Goal: Find specific page/section: Find specific page/section

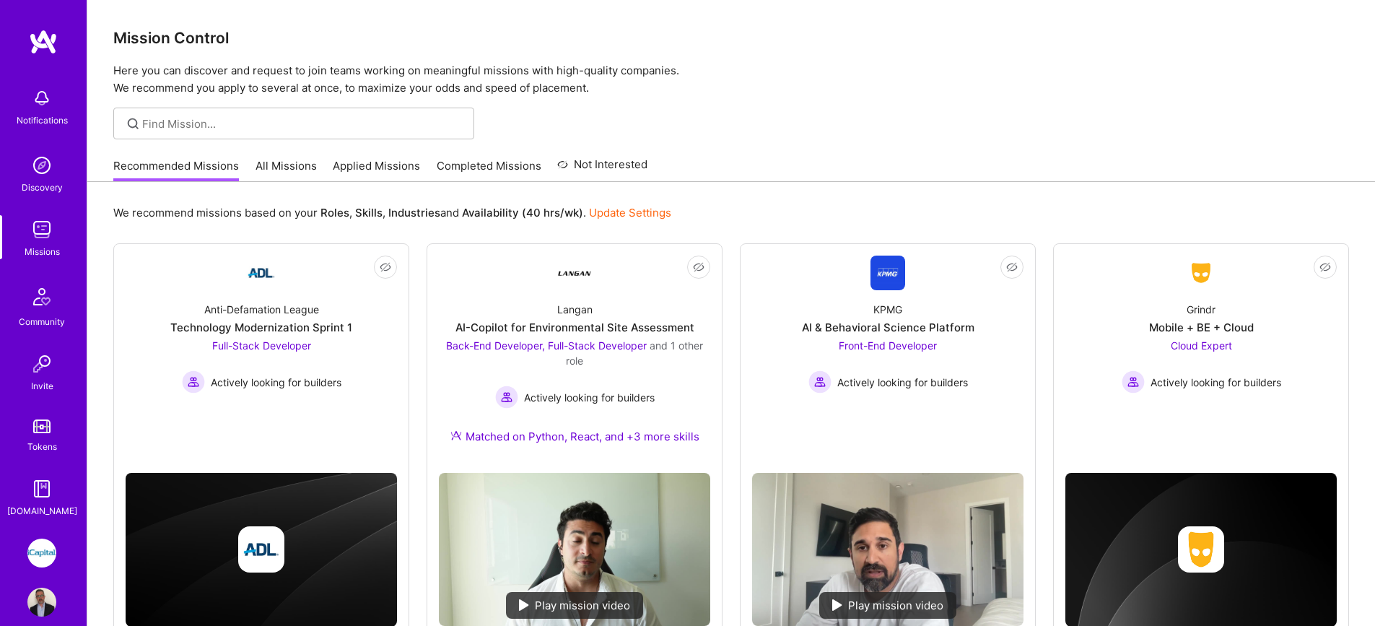
click at [286, 167] on link "All Missions" at bounding box center [286, 170] width 61 height 24
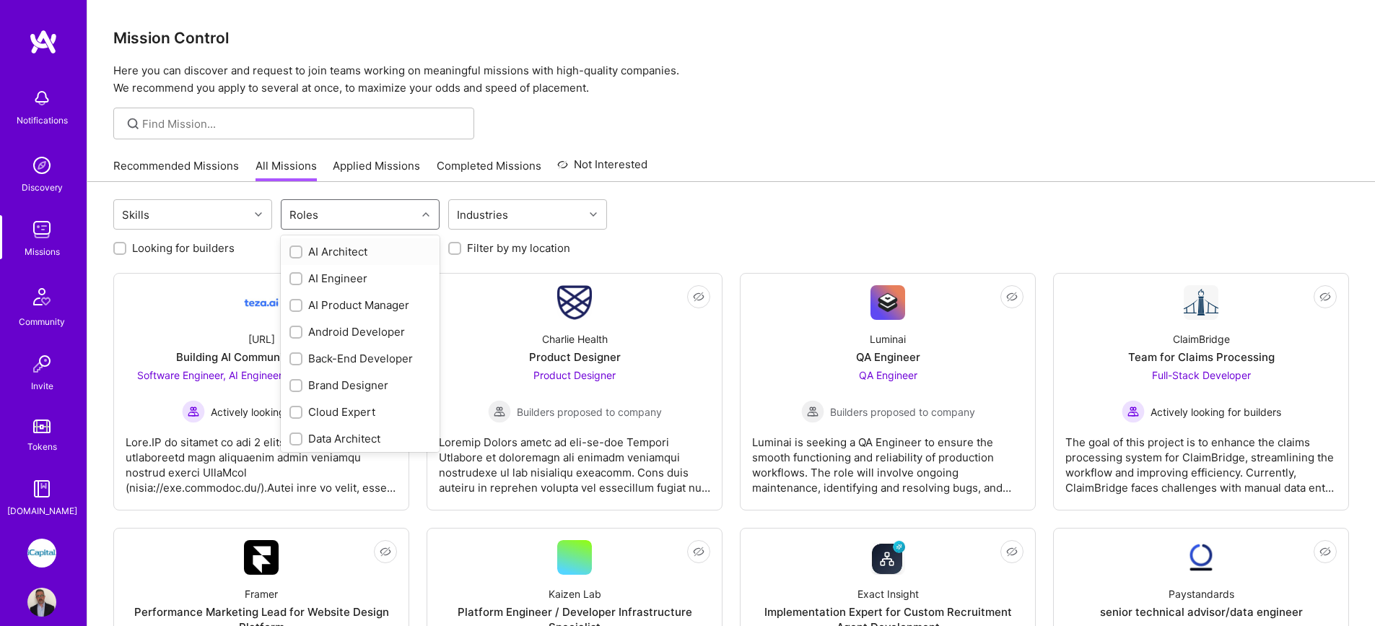
click at [355, 212] on div "Roles" at bounding box center [349, 214] width 135 height 29
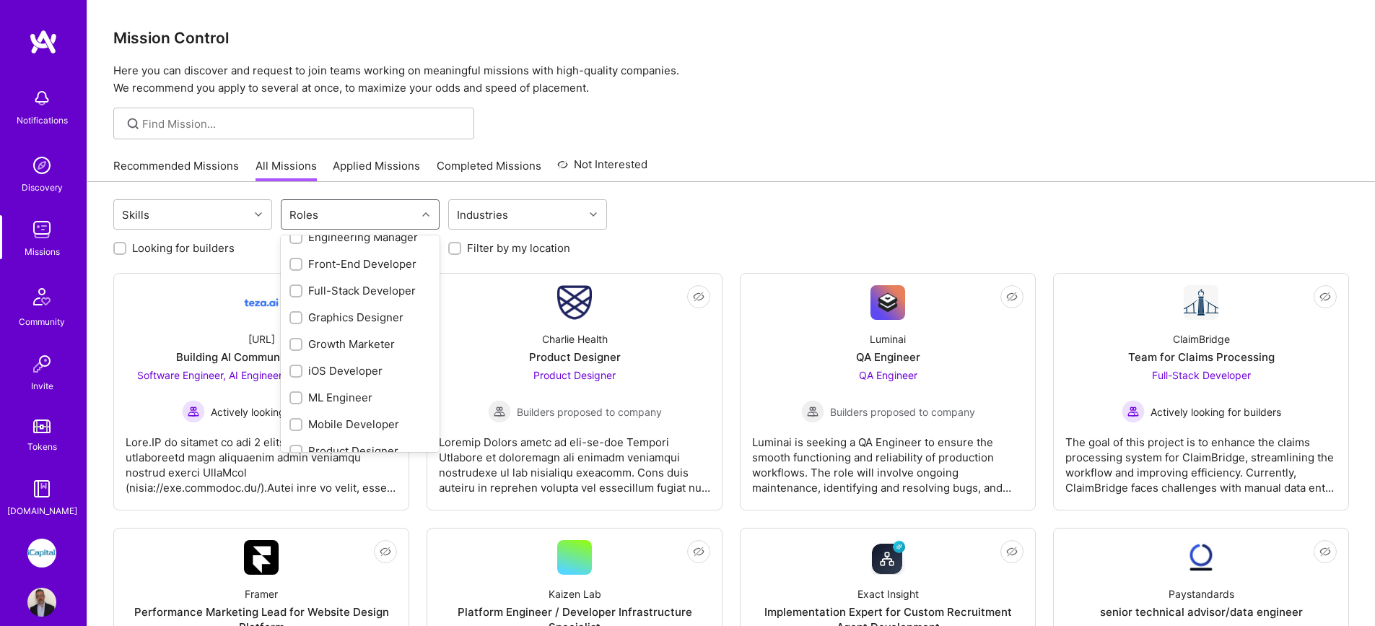
scroll to position [537, 0]
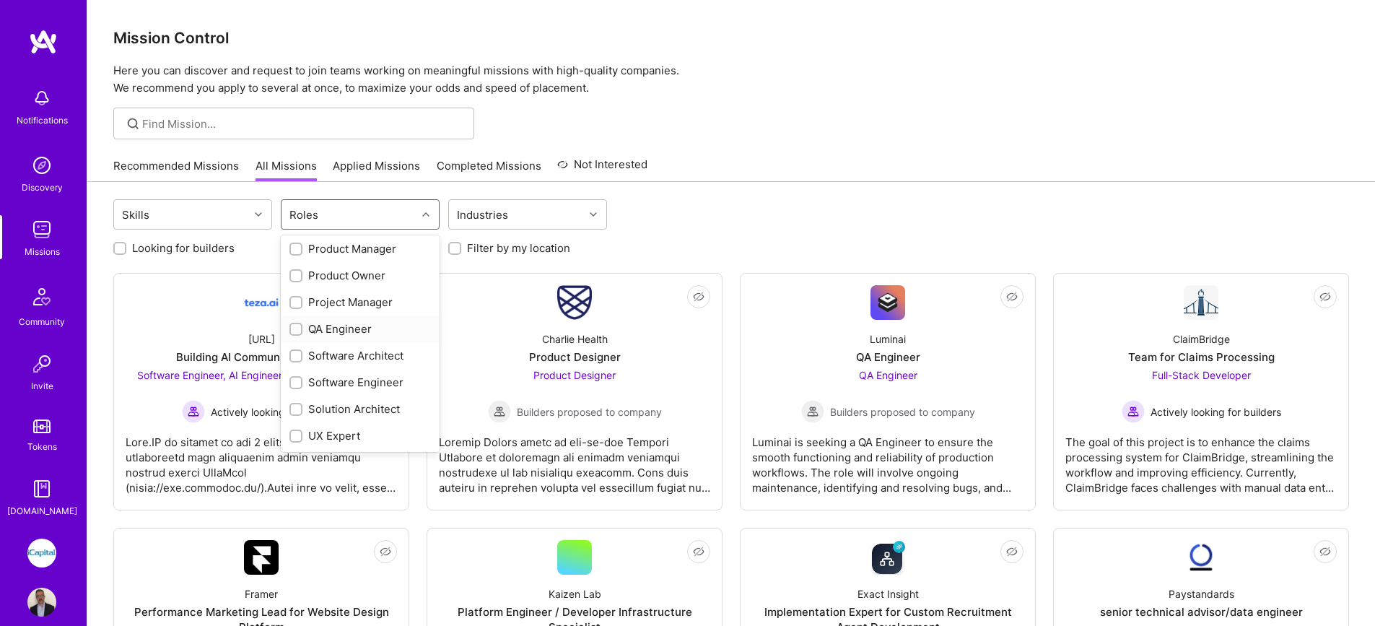
click at [336, 329] on div "QA Engineer" at bounding box center [361, 328] width 142 height 15
checkbox input "true"
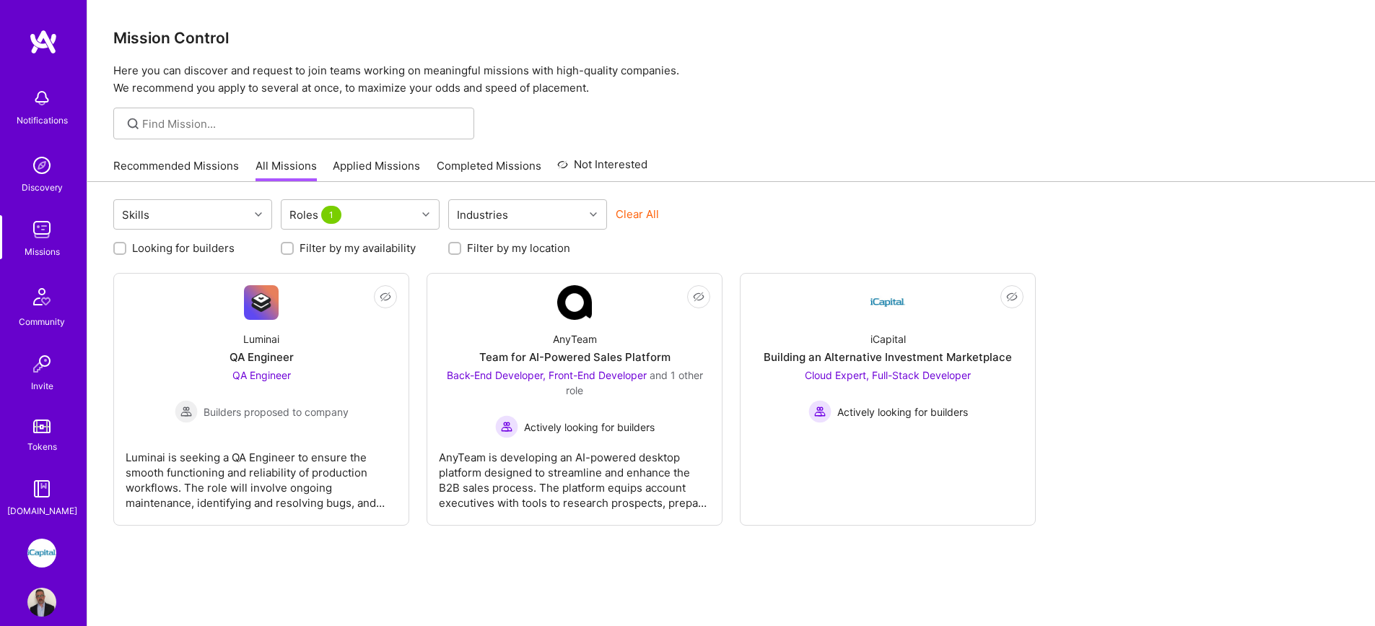
click at [391, 171] on link "Applied Missions" at bounding box center [376, 170] width 87 height 24
